Goal: Use online tool/utility: Use online tool/utility

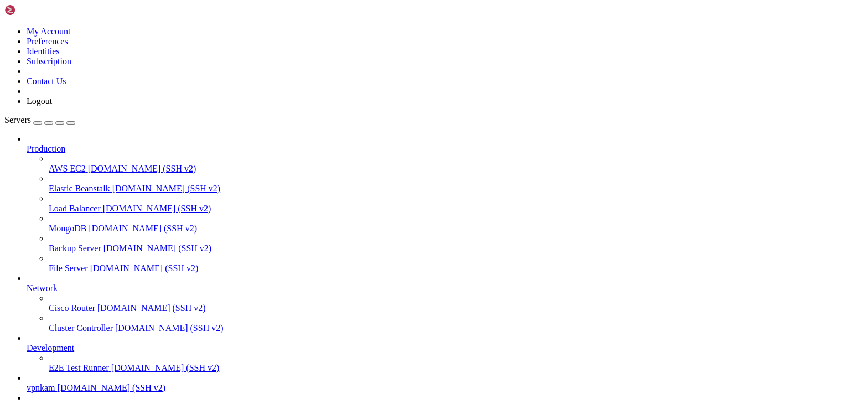
scroll to position [72, 0]
click at [55, 383] on span "vpnkam" at bounding box center [41, 387] width 29 height 9
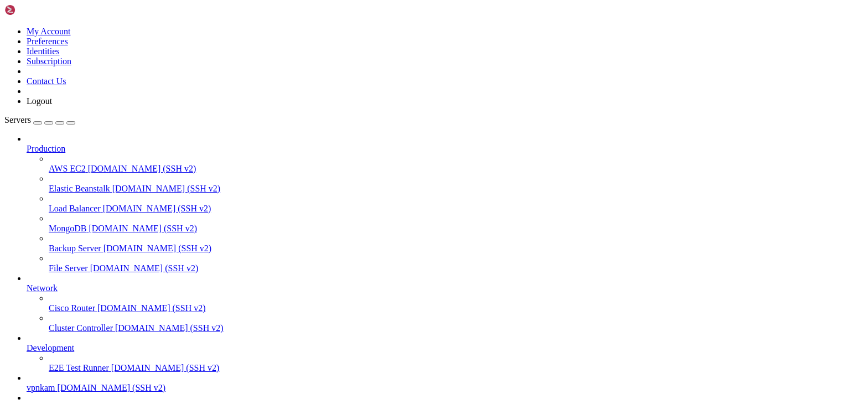
click at [55, 383] on span "vpnkam" at bounding box center [41, 387] width 29 height 9
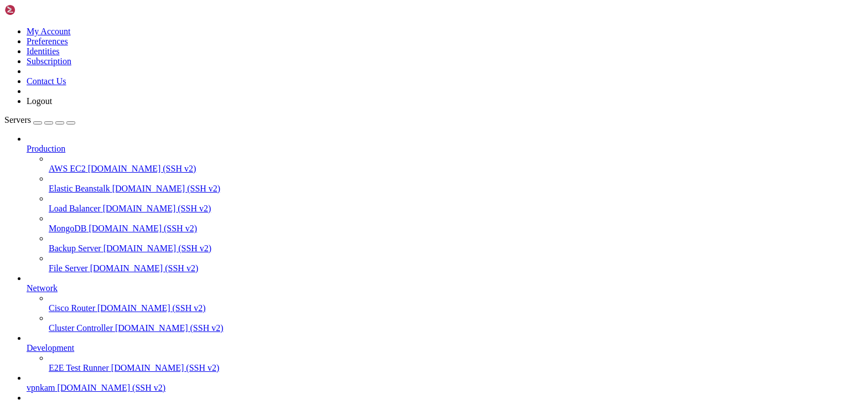
drag, startPoint x: 168, startPoint y: 963, endPoint x: 10, endPoint y: 780, distance: 241.2
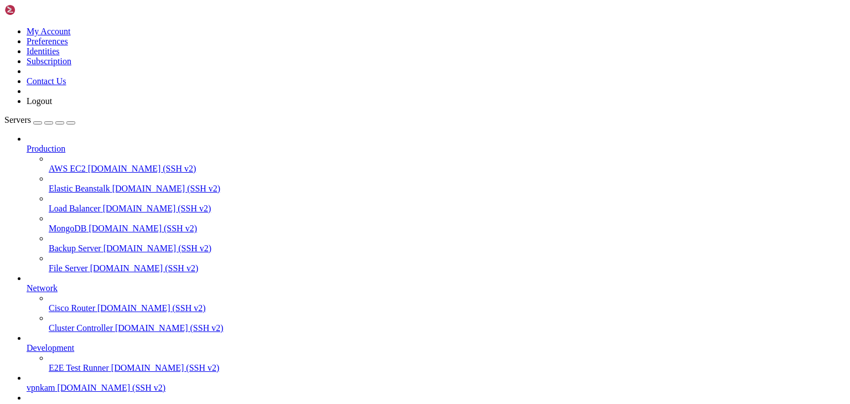
copy div "root@be1b3e446a65:/vpnkamchatka# git commit -m 'update_vpn_bot_29092025-2031' […"
